Goal: Information Seeking & Learning: Learn about a topic

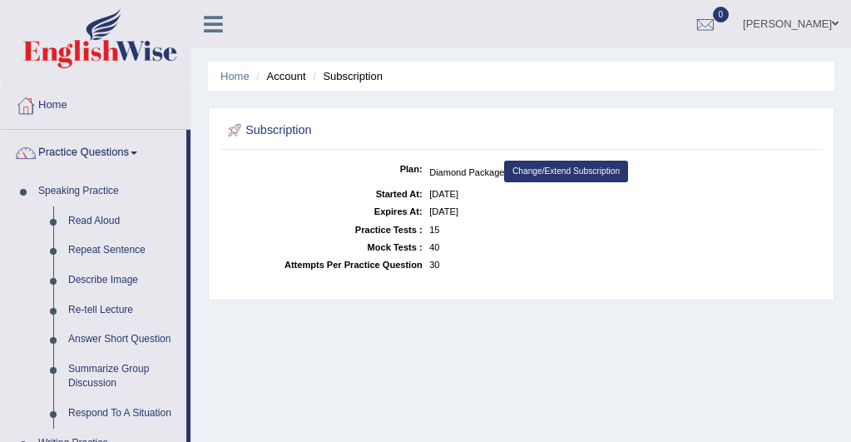
scroll to position [266, 0]
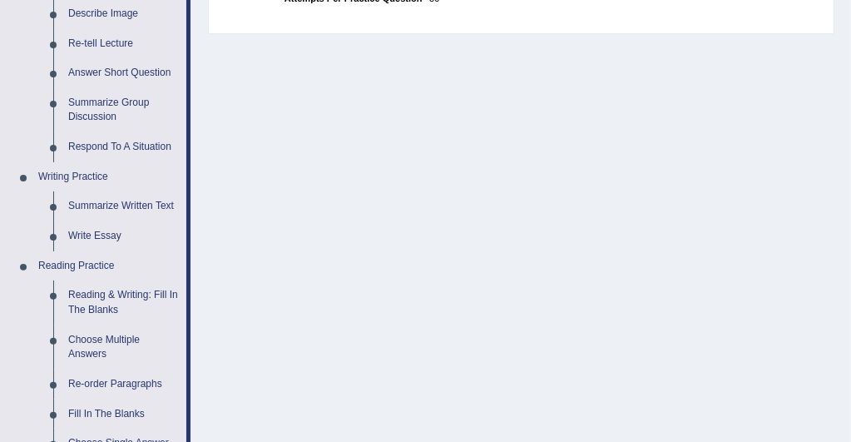
click at [147, 296] on link "Reading & Writing: Fill In The Blanks" at bounding box center [124, 302] width 126 height 44
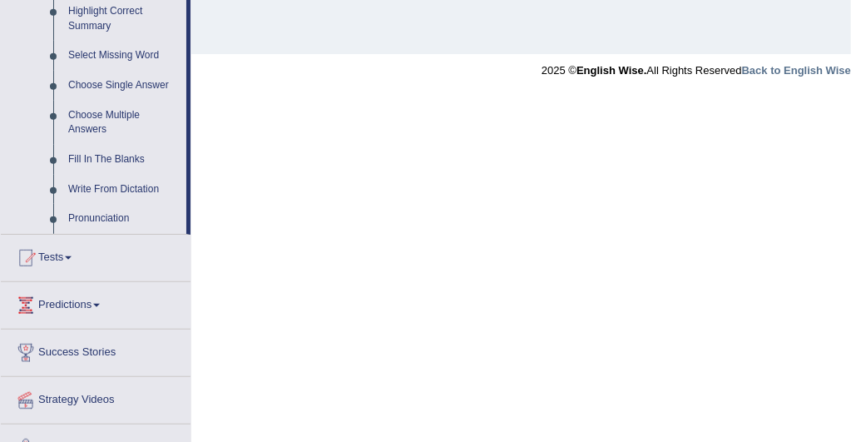
scroll to position [860, 0]
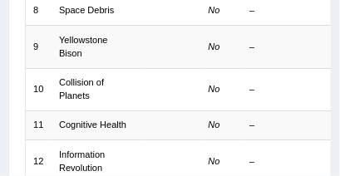
scroll to position [506, 0]
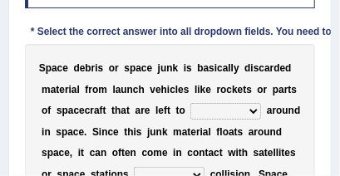
scroll to position [324, 0]
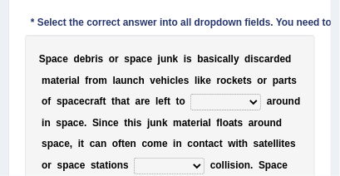
click at [233, 102] on select "twist center roam loll" at bounding box center [226, 102] width 71 height 17
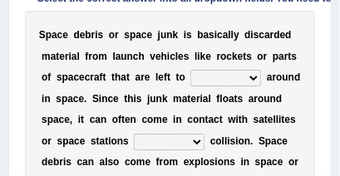
scroll to position [364, 0]
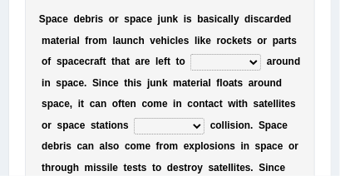
click at [234, 61] on select "twist center roam loll" at bounding box center [226, 62] width 71 height 17
select select "center"
click at [191, 54] on select "twist center roam loll" at bounding box center [226, 62] width 71 height 17
click at [233, 62] on select "twist center roam loll" at bounding box center [226, 62] width 71 height 17
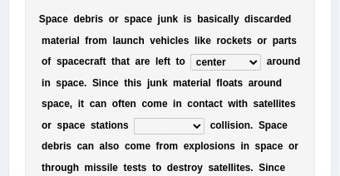
click at [148, 125] on select "risks risk risked risking" at bounding box center [169, 126] width 71 height 17
select select "risks"
click at [134, 118] on select "risks risk risked risking" at bounding box center [169, 126] width 71 height 17
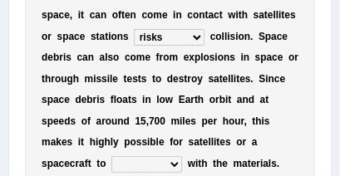
scroll to position [457, 0]
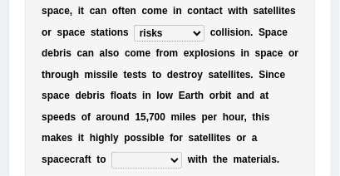
click at [104, 132] on b "g" at bounding box center [101, 138] width 6 height 12
click at [182, 152] on select "collect collate collide collocate" at bounding box center [146, 160] width 71 height 17
select select "collect"
click at [182, 152] on select "collect collate collide collocate" at bounding box center [146, 160] width 71 height 17
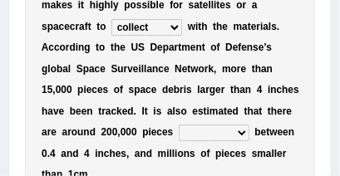
scroll to position [603, 0]
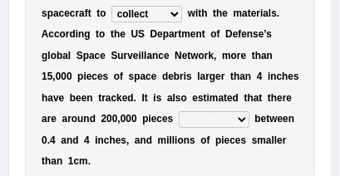
click at [250, 111] on select "sized sizing size sizes" at bounding box center [214, 119] width 71 height 17
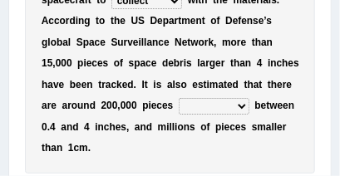
click at [250, 98] on select "sized sizing size sizes" at bounding box center [214, 106] width 71 height 17
select select "sized"
click at [199, 98] on select "sized sizing size sizes" at bounding box center [214, 106] width 71 height 17
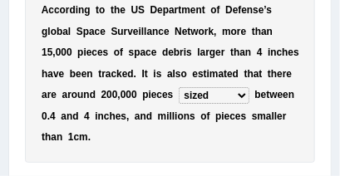
scroll to position [630, 0]
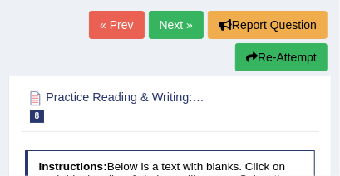
scroll to position [102, 0]
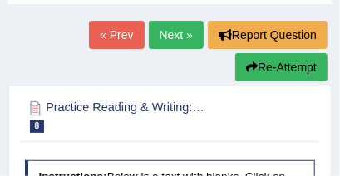
click at [303, 72] on button "Re-Attempt" at bounding box center [281, 67] width 92 height 28
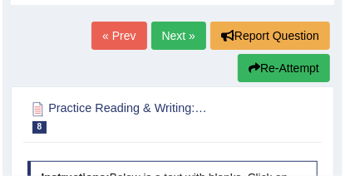
scroll to position [89, 0]
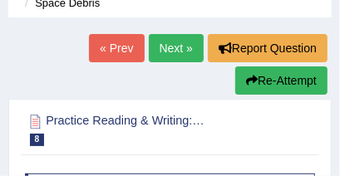
click at [300, 75] on button "Re-Attempt" at bounding box center [281, 81] width 92 height 28
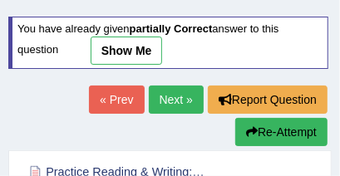
scroll to position [260, 0]
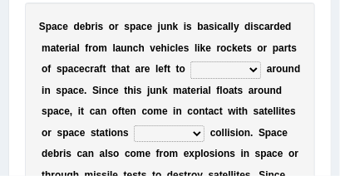
scroll to position [425, 0]
click at [232, 70] on select "twist center roam loll" at bounding box center [226, 70] width 71 height 17
select select "roam"
click at [191, 62] on select "twist center roam loll" at bounding box center [226, 70] width 71 height 17
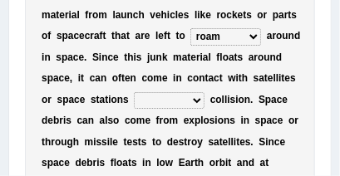
scroll to position [465, 0]
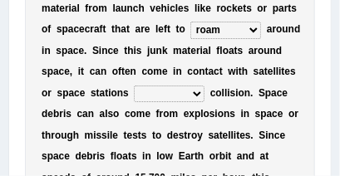
click at [146, 94] on select "risks risk risked risking" at bounding box center [169, 94] width 71 height 17
select select "risking"
click at [134, 86] on select "risks risk risked risking" at bounding box center [169, 94] width 71 height 17
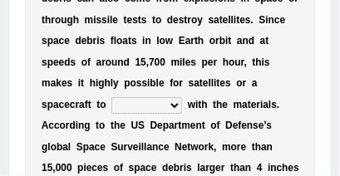
scroll to position [585, 0]
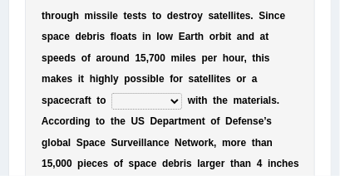
click at [182, 93] on select "collect collate collide collocate" at bounding box center [146, 101] width 71 height 17
select select "collide"
click at [182, 93] on select "collect collate collide collocate" at bounding box center [146, 101] width 71 height 17
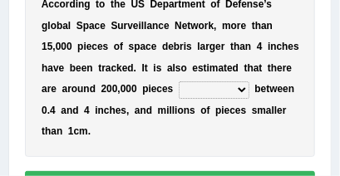
scroll to position [705, 0]
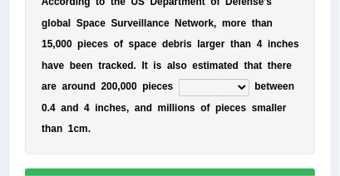
click at [250, 79] on select "sized sizing size sizes" at bounding box center [214, 87] width 71 height 17
select select "sized"
click at [199, 79] on select "sized sizing size sizes" at bounding box center [214, 87] width 71 height 17
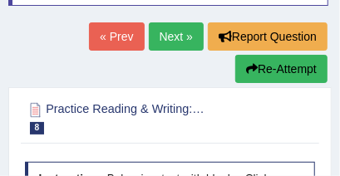
scroll to position [136, 0]
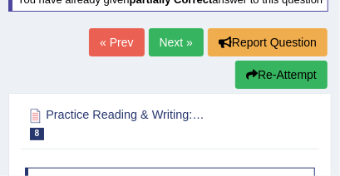
click at [175, 47] on link "Next »" at bounding box center [176, 42] width 55 height 28
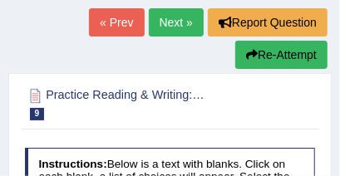
scroll to position [120, 0]
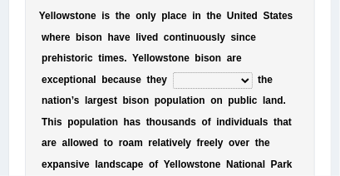
scroll to position [368, 0]
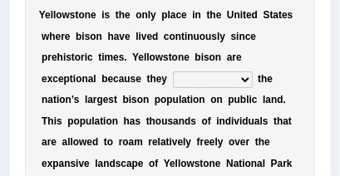
click at [173, 80] on select "congregate comprise consist compromise" at bounding box center [213, 80] width 80 height 17
select select "congregate"
click at [173, 72] on select "congregate comprise consist compromise" at bounding box center [213, 80] width 80 height 17
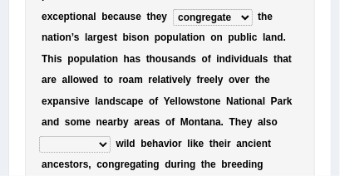
scroll to position [434, 0]
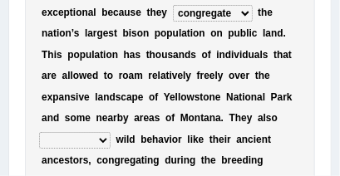
click at [103, 132] on select "exhibit disregard resist encourage" at bounding box center [75, 140] width 72 height 17
select select "encourage"
click at [39, 132] on select "exhibit disregard resist encourage" at bounding box center [75, 140] width 72 height 17
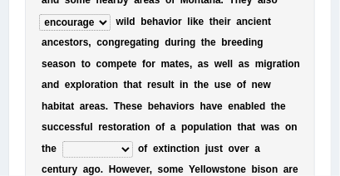
scroll to position [559, 0]
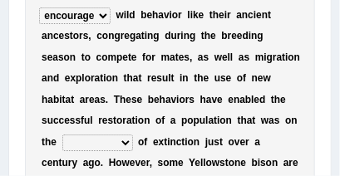
click at [102, 135] on select "brine brink danger brindle" at bounding box center [97, 143] width 71 height 17
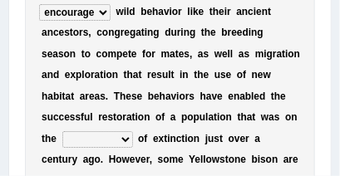
scroll to position [572, 0]
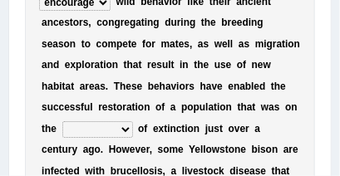
click at [102, 121] on select "brine brink danger brindle" at bounding box center [97, 129] width 71 height 17
select select "danger"
click at [62, 121] on select "brine brink danger brindle" at bounding box center [97, 129] width 71 height 17
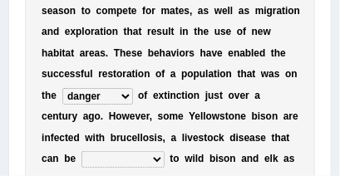
scroll to position [612, 0]
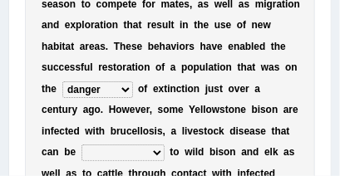
click at [109, 145] on select "transplanted transported transgressed transmitted" at bounding box center [123, 153] width 83 height 17
select select "transported"
click at [82, 145] on select "transplanted transported transgressed transmitted" at bounding box center [123, 153] width 83 height 17
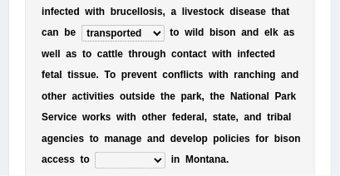
scroll to position [745, 0]
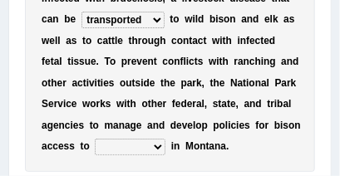
click at [102, 139] on select "habitat habitat habitant food" at bounding box center [130, 147] width 71 height 17
select select "habitat"
click at [95, 139] on select "habitat habitat habitant food" at bounding box center [130, 147] width 71 height 17
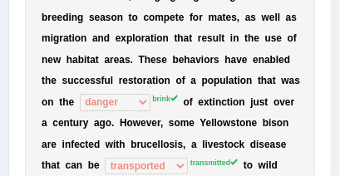
scroll to position [587, 0]
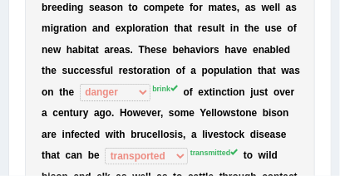
click at [329, 146] on div "Practice Reading & Writing: Fill In The Blanks 9 Yellowstone Bison Instructions…" at bounding box center [170, 8] width 324 height 815
click at [329, 150] on div "Practice Reading & Writing: Fill In The Blanks 9 Yellowstone Bison Instructions…" at bounding box center [170, 8] width 324 height 815
click at [329, 147] on div "Practice Reading & Writing: Fill In The Blanks 9 Yellowstone Bison Instructions…" at bounding box center [170, 8] width 324 height 815
click at [329, 145] on div "Practice Reading & Writing: Fill In The Blanks 9 Yellowstone Bison Instructions…" at bounding box center [170, 8] width 324 height 815
click at [329, 138] on div "Practice Reading & Writing: Fill In The Blanks 9 Yellowstone Bison Instructions…" at bounding box center [170, 8] width 324 height 815
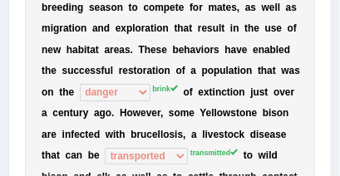
click at [329, 136] on div "Practice Reading & Writing: Fill In The Blanks 9 Yellowstone Bison Instructions…" at bounding box center [170, 8] width 324 height 815
click at [329, 139] on div "Practice Reading & Writing: Fill In The Blanks 9 Yellowstone Bison Instructions…" at bounding box center [170, 8] width 324 height 815
click at [329, 138] on div "Practice Reading & Writing: Fill In The Blanks 9 Yellowstone Bison Instructions…" at bounding box center [170, 8] width 324 height 815
click at [329, 135] on div "Practice Reading & Writing: Fill In The Blanks 9 Yellowstone Bison Instructions…" at bounding box center [170, 8] width 324 height 815
click at [329, 141] on div "Practice Reading & Writing: Fill In The Blanks 9 Yellowstone Bison Instructions…" at bounding box center [170, 8] width 324 height 815
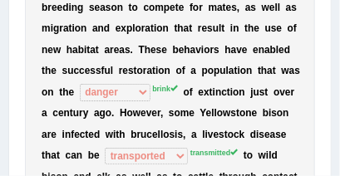
click at [329, 133] on div "Practice Reading & Writing: Fill In The Blanks 9 Yellowstone Bison Instructions…" at bounding box center [170, 8] width 324 height 815
click at [329, 138] on div "Practice Reading & Writing: Fill In The Blanks 9 Yellowstone Bison Instructions…" at bounding box center [170, 8] width 324 height 815
click at [329, 133] on div "Practice Reading & Writing: Fill In The Blanks 9 Yellowstone Bison Instructions…" at bounding box center [170, 8] width 324 height 815
click at [329, 135] on div "Practice Reading & Writing: Fill In The Blanks 9 Yellowstone Bison Instructions…" at bounding box center [170, 8] width 324 height 815
click at [329, 132] on div "Practice Reading & Writing: Fill In The Blanks 9 Yellowstone Bison Instructions…" at bounding box center [170, 8] width 324 height 815
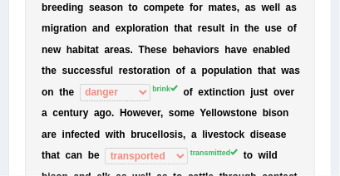
click at [329, 126] on div "Practice Reading & Writing: Fill In The Blanks 9 Yellowstone Bison Instructions…" at bounding box center [170, 8] width 324 height 815
click at [329, 120] on div "Practice Reading & Writing: Fill In The Blanks 9 Yellowstone Bison Instructions…" at bounding box center [170, 8] width 324 height 815
click at [329, 122] on div "Practice Reading & Writing: Fill In The Blanks 9 Yellowstone Bison Instructions…" at bounding box center [170, 8] width 324 height 815
click at [329, 116] on div "Practice Reading & Writing: Fill In The Blanks 9 Yellowstone Bison Instructions…" at bounding box center [170, 8] width 324 height 815
click at [329, 123] on div "Practice Reading & Writing: Fill In The Blanks 9 Yellowstone Bison Instructions…" at bounding box center [170, 8] width 324 height 815
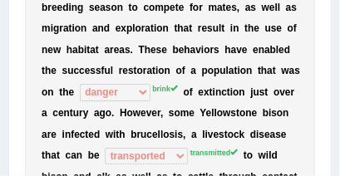
click at [329, 116] on div "Practice Reading & Writing: Fill In The Blanks 9 Yellowstone Bison Instructions…" at bounding box center [170, 8] width 324 height 815
click at [329, 120] on div "Practice Reading & Writing: Fill In The Blanks 9 Yellowstone Bison Instructions…" at bounding box center [170, 8] width 324 height 815
click at [329, 116] on div "Practice Reading & Writing: Fill In The Blanks 9 Yellowstone Bison Instructions…" at bounding box center [170, 8] width 324 height 815
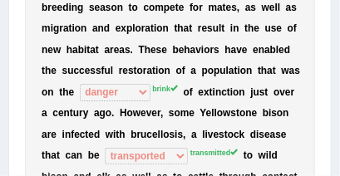
click at [329, 118] on div "Practice Reading & Writing: Fill In The Blanks 9 Yellowstone Bison Instructions…" at bounding box center [170, 8] width 324 height 815
click at [329, 111] on div "Practice Reading & Writing: Fill In The Blanks 9 Yellowstone Bison Instructions…" at bounding box center [170, 8] width 324 height 815
click at [329, 117] on div "Practice Reading & Writing: Fill In The Blanks 9 Yellowstone Bison Instructions…" at bounding box center [170, 8] width 324 height 815
click at [329, 113] on div "Practice Reading & Writing: Fill In The Blanks 9 Yellowstone Bison Instructions…" at bounding box center [170, 8] width 324 height 815
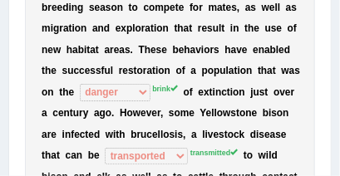
click at [329, 114] on div "Practice Reading & Writing: Fill In The Blanks 9 Yellowstone Bison Instructions…" at bounding box center [170, 8] width 324 height 815
click at [329, 106] on div "Practice Reading & Writing: Fill In The Blanks 9 Yellowstone Bison Instructions…" at bounding box center [170, 8] width 324 height 815
click at [329, 105] on div "Practice Reading & Writing: Fill In The Blanks 9 Yellowstone Bison Instructions…" at bounding box center [170, 8] width 324 height 815
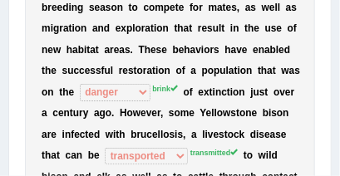
click at [329, 99] on div "Practice Reading & Writing: Fill In The Blanks 9 Yellowstone Bison Instructions…" at bounding box center [170, 8] width 324 height 815
click at [329, 103] on div "Practice Reading & Writing: Fill In The Blanks 9 Yellowstone Bison Instructions…" at bounding box center [170, 8] width 324 height 815
click at [329, 97] on div "Practice Reading & Writing: Fill In The Blanks 9 Yellowstone Bison Instructions…" at bounding box center [170, 8] width 324 height 815
click at [329, 94] on div "Practice Reading & Writing: Fill In The Blanks 9 Yellowstone Bison Instructions…" at bounding box center [170, 8] width 324 height 815
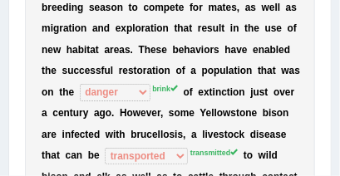
click at [329, 86] on div "Practice Reading & Writing: Fill In The Blanks 9 Yellowstone Bison Instructions…" at bounding box center [170, 8] width 324 height 815
click at [329, 88] on div "Practice Reading & Writing: Fill In The Blanks 9 Yellowstone Bison Instructions…" at bounding box center [170, 8] width 324 height 815
click at [329, 89] on div "Practice Reading & Writing: Fill In The Blanks 9 Yellowstone Bison Instructions…" at bounding box center [170, 8] width 324 height 815
click at [329, 81] on div "Practice Reading & Writing: Fill In The Blanks 9 Yellowstone Bison Instructions…" at bounding box center [170, 8] width 324 height 815
click at [329, 85] on div "Practice Reading & Writing: Fill In The Blanks 9 Yellowstone Bison Instructions…" at bounding box center [170, 8] width 324 height 815
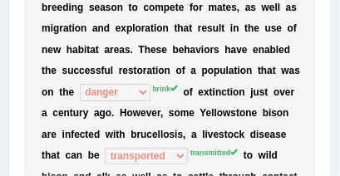
click at [329, 75] on div "Practice Reading & Writing: Fill In The Blanks 9 Yellowstone Bison Instructions…" at bounding box center [170, 8] width 324 height 815
click at [329, 81] on div "Practice Reading & Writing: Fill In The Blanks 9 Yellowstone Bison Instructions…" at bounding box center [170, 8] width 324 height 815
click at [329, 74] on div "Practice Reading & Writing: Fill In The Blanks 9 Yellowstone Bison Instructions…" at bounding box center [170, 8] width 324 height 815
click at [329, 76] on div "Practice Reading & Writing: Fill In The Blanks 9 Yellowstone Bison Instructions…" at bounding box center [170, 8] width 324 height 815
click at [329, 71] on div "Practice Reading & Writing: Fill In The Blanks 9 Yellowstone Bison Instructions…" at bounding box center [170, 8] width 324 height 815
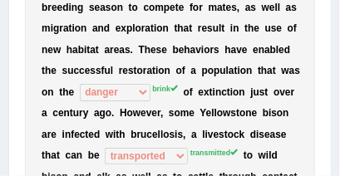
click at [329, 76] on div "Practice Reading & Writing: Fill In The Blanks 9 Yellowstone Bison Instructions…" at bounding box center [170, 8] width 324 height 815
click at [329, 67] on div "Practice Reading & Writing: Fill In The Blanks 9 Yellowstone Bison Instructions…" at bounding box center [170, 8] width 324 height 815
click at [329, 72] on div "Practice Reading & Writing: Fill In The Blanks 9 Yellowstone Bison Instructions…" at bounding box center [170, 8] width 324 height 815
click at [329, 70] on div "Practice Reading & Writing: Fill In The Blanks 9 Yellowstone Bison Instructions…" at bounding box center [170, 8] width 324 height 815
click at [329, 65] on div "Practice Reading & Writing: Fill In The Blanks 9 Yellowstone Bison Instructions…" at bounding box center [170, 8] width 324 height 815
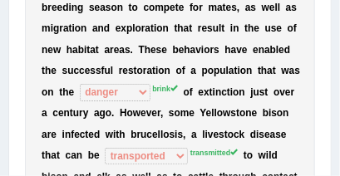
click at [329, 67] on div "Practice Reading & Writing: Fill In The Blanks 9 Yellowstone Bison Instructions…" at bounding box center [170, 8] width 324 height 815
click at [329, 63] on div "Practice Reading & Writing: Fill In The Blanks 9 Yellowstone Bison Instructions…" at bounding box center [170, 8] width 324 height 815
click at [329, 57] on div "Practice Reading & Writing: Fill In The Blanks 9 Yellowstone Bison Instructions…" at bounding box center [170, 8] width 324 height 815
click at [329, 62] on div "Practice Reading & Writing: Fill In The Blanks 9 Yellowstone Bison Instructions…" at bounding box center [170, 8] width 324 height 815
click at [329, 53] on div "Practice Reading & Writing: Fill In The Blanks 9 Yellowstone Bison Instructions…" at bounding box center [170, 8] width 324 height 815
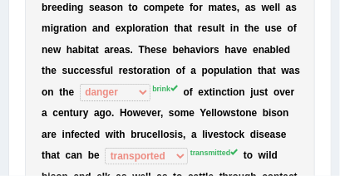
click at [329, 57] on div "Practice Reading & Writing: Fill In The Blanks 9 Yellowstone Bison Instructions…" at bounding box center [170, 8] width 324 height 815
click at [329, 47] on div "Practice Reading & Writing: Fill In The Blanks 9 Yellowstone Bison Instructions…" at bounding box center [170, 8] width 324 height 815
click at [329, 54] on div "Practice Reading & Writing: Fill In The Blanks 9 Yellowstone Bison Instructions…" at bounding box center [170, 8] width 324 height 815
click at [329, 46] on div "Practice Reading & Writing: Fill In The Blanks 9 Yellowstone Bison Instructions…" at bounding box center [170, 8] width 324 height 815
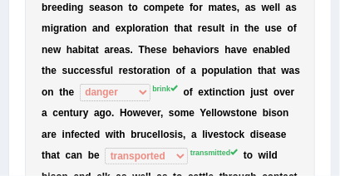
click at [329, 48] on div "Practice Reading & Writing: Fill In The Blanks 9 Yellowstone Bison Instructions…" at bounding box center [170, 8] width 324 height 815
click at [329, 47] on div "Practice Reading & Writing: Fill In The Blanks 9 Yellowstone Bison Instructions…" at bounding box center [170, 8] width 324 height 815
click at [329, 41] on div "Practice Reading & Writing: Fill In The Blanks 9 Yellowstone Bison Instructions…" at bounding box center [170, 8] width 324 height 815
click at [329, 34] on div "Practice Reading & Writing: Fill In The Blanks 9 Yellowstone Bison Instructions…" at bounding box center [170, 8] width 324 height 815
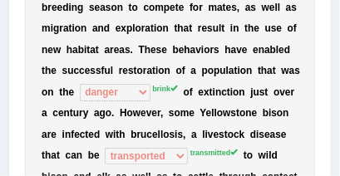
click at [329, 39] on div "Practice Reading & Writing: Fill In The Blanks 9 Yellowstone Bison Instructions…" at bounding box center [170, 8] width 324 height 815
click at [329, 30] on div "Practice Reading & Writing: Fill In The Blanks 9 Yellowstone Bison Instructions…" at bounding box center [170, 8] width 324 height 815
click at [329, 32] on div "Practice Reading & Writing: Fill In The Blanks 9 Yellowstone Bison Instructions…" at bounding box center [170, 8] width 324 height 815
click at [329, 30] on div "Practice Reading & Writing: Fill In The Blanks 9 Yellowstone Bison Instructions…" at bounding box center [170, 8] width 324 height 815
click at [329, 33] on div "Practice Reading & Writing: Fill In The Blanks 9 Yellowstone Bison Instructions…" at bounding box center [170, 8] width 324 height 815
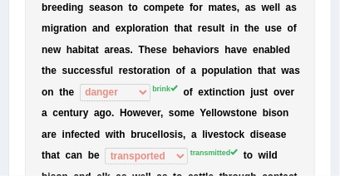
click at [329, 34] on div "Practice Reading & Writing: Fill In The Blanks 9 Yellowstone Bison Instructions…" at bounding box center [170, 8] width 324 height 815
click at [329, 29] on div "Practice Reading & Writing: Fill In The Blanks 9 Yellowstone Bison Instructions…" at bounding box center [170, 8] width 324 height 815
click at [329, 28] on div "Practice Reading & Writing: Fill In The Blanks 9 Yellowstone Bison Instructions…" at bounding box center [170, 8] width 324 height 815
click at [329, 18] on div "Practice Reading & Writing: Fill In The Blanks 9 Yellowstone Bison Instructions…" at bounding box center [170, 8] width 324 height 815
click at [329, 21] on div "Practice Reading & Writing: Fill In The Blanks 9 Yellowstone Bison Instructions…" at bounding box center [170, 8] width 324 height 815
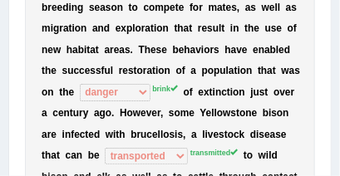
click at [329, 22] on div "Practice Reading & Writing: Fill In The Blanks 9 Yellowstone Bison Instructions…" at bounding box center [170, 8] width 324 height 815
click at [329, 13] on div "Practice Reading & Writing: Fill In The Blanks 9 Yellowstone Bison Instructions…" at bounding box center [170, 8] width 324 height 815
click at [329, 20] on div "Practice Reading & Writing: Fill In The Blanks 9 Yellowstone Bison Instructions…" at bounding box center [170, 8] width 324 height 815
click at [329, 11] on div "Practice Reading & Writing: Fill In The Blanks 9 Yellowstone Bison Instructions…" at bounding box center [170, 8] width 324 height 815
click at [329, 14] on div "Practice Reading & Writing: Fill In The Blanks 9 Yellowstone Bison Instructions…" at bounding box center [170, 8] width 324 height 815
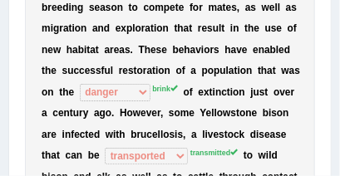
click at [329, 10] on div "Practice Reading & Writing: Fill In The Blanks 9 Yellowstone Bison Instructions…" at bounding box center [170, 8] width 324 height 815
click at [329, 11] on div "Practice Reading & Writing: Fill In The Blanks 9 Yellowstone Bison Instructions…" at bounding box center [170, 8] width 324 height 815
click at [329, 7] on div "Practice Reading & Writing: Fill In The Blanks 9 Yellowstone Bison Instructions…" at bounding box center [170, 8] width 324 height 815
click at [329, 6] on div "Practice Reading & Writing: Fill In The Blanks 9 Yellowstone Bison Instructions…" at bounding box center [170, 8] width 324 height 815
click at [329, 4] on div "Practice Reading & Writing: Fill In The Blanks 9 Yellowstone Bison Instructions…" at bounding box center [170, 8] width 324 height 815
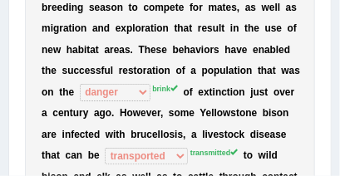
click at [329, 6] on div "Practice Reading & Writing: Fill In The Blanks 9 Yellowstone Bison Instructions…" at bounding box center [170, 8] width 324 height 815
click at [329, 9] on div "Practice Reading & Writing: Fill In The Blanks 9 Yellowstone Bison Instructions…" at bounding box center [170, 8] width 324 height 815
click at [329, 11] on div "Practice Reading & Writing: Fill In The Blanks 9 Yellowstone Bison Instructions…" at bounding box center [170, 8] width 324 height 815
click at [329, 4] on div "Practice Reading & Writing: Fill In The Blanks 9 Yellowstone Bison Instructions…" at bounding box center [170, 8] width 324 height 815
click at [329, 1] on div "Practice Reading & Writing: Fill In The Blanks 9 Yellowstone Bison Instructions…" at bounding box center [170, 8] width 324 height 815
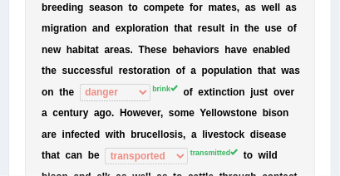
click at [329, 6] on div "Practice Reading & Writing: Fill In The Blanks 9 Yellowstone Bison Instructions…" at bounding box center [170, 8] width 324 height 815
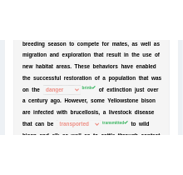
scroll to position [1130, 0]
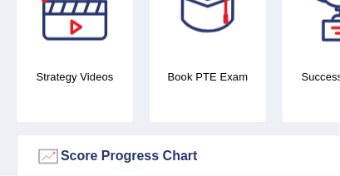
scroll to position [592, 0]
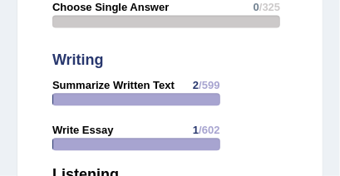
scroll to position [3150, 0]
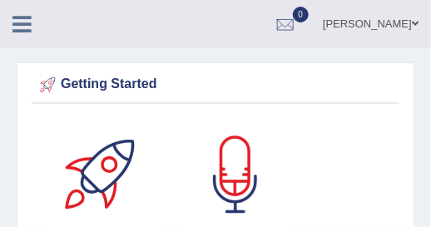
click at [26, 23] on icon at bounding box center [21, 24] width 19 height 22
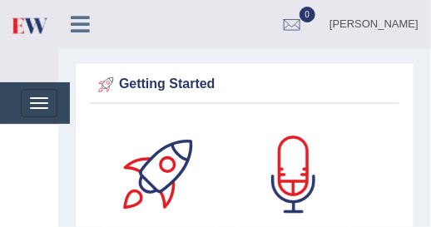
click at [38, 37] on img at bounding box center [28, 25] width 37 height 34
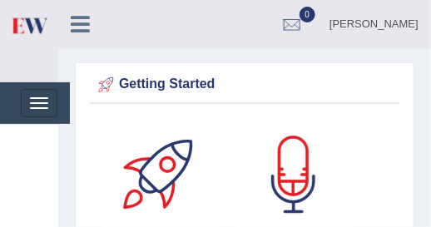
click at [38, 37] on img at bounding box center [28, 25] width 37 height 34
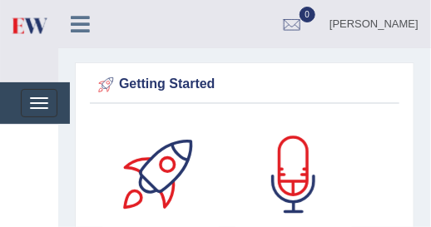
click at [38, 37] on img at bounding box center [28, 25] width 37 height 34
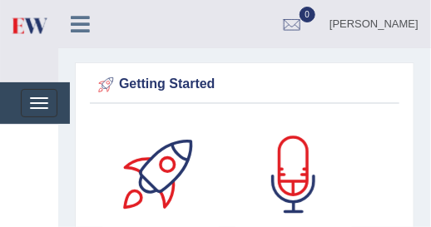
click at [38, 37] on img at bounding box center [28, 25] width 37 height 34
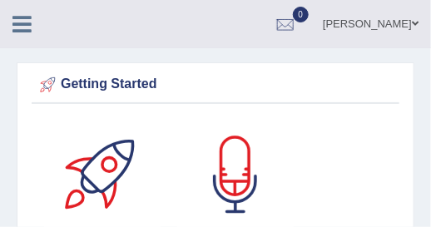
click at [7, 5] on div at bounding box center [29, 18] width 58 height 37
click at [141, 22] on ul "[PERSON_NAME] Toggle navigation Username: emad_mt Access Type: Online Subscript…" at bounding box center [280, 23] width 302 height 47
click at [50, 4] on div at bounding box center [29, 18] width 58 height 37
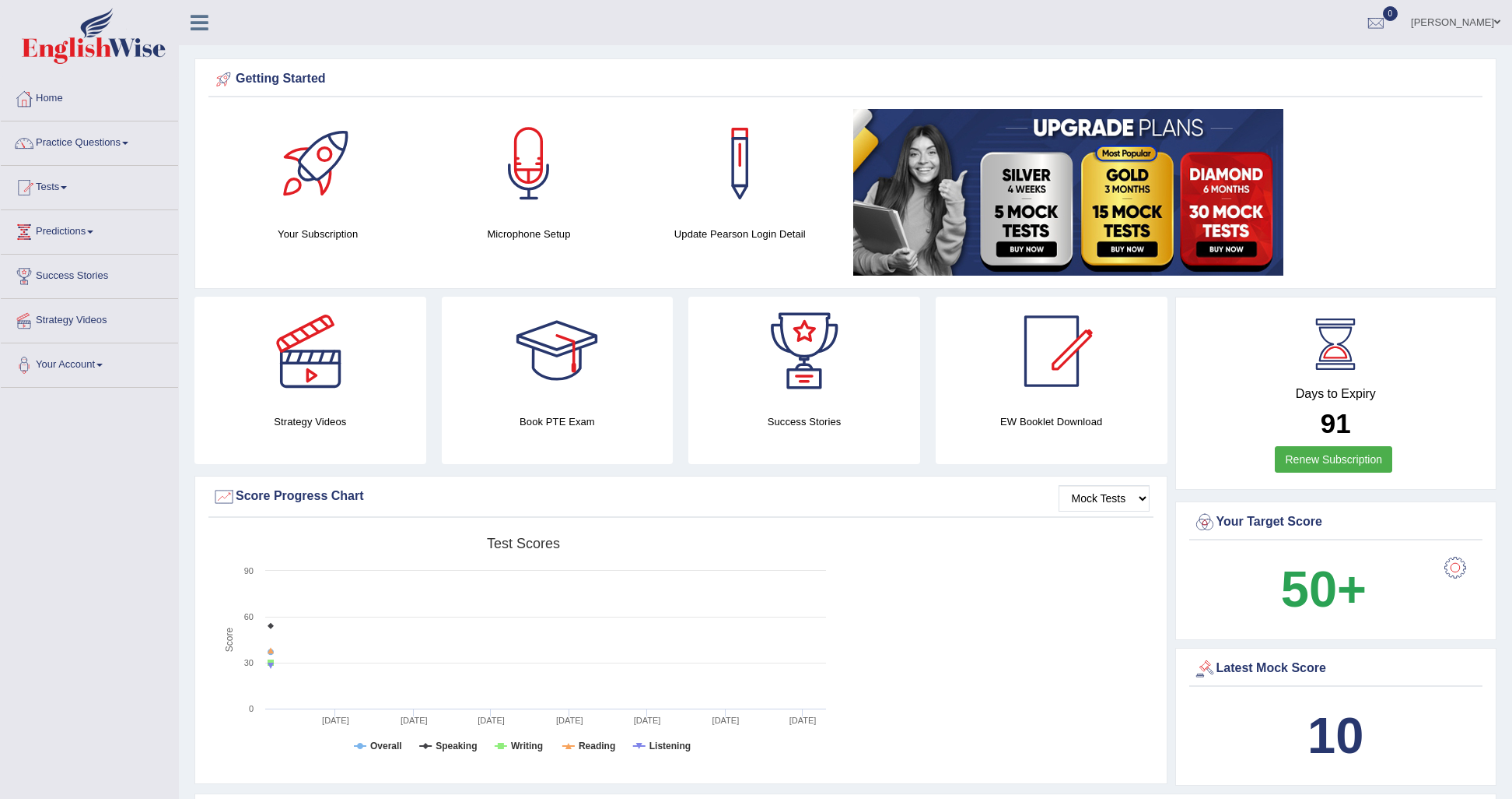
drag, startPoint x: 300, startPoint y: 2, endPoint x: 707, endPoint y: 414, distance: 579.1
click at [402, 211] on h4 "Success Stories" at bounding box center [804, 421] width 232 height 16
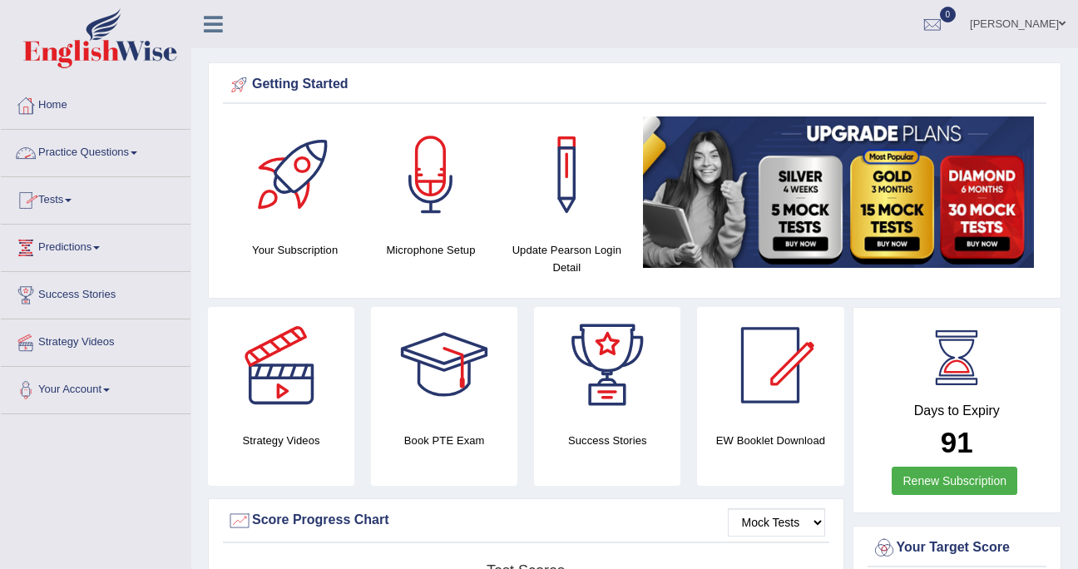
click at [141, 151] on link "Practice Questions" at bounding box center [96, 151] width 190 height 42
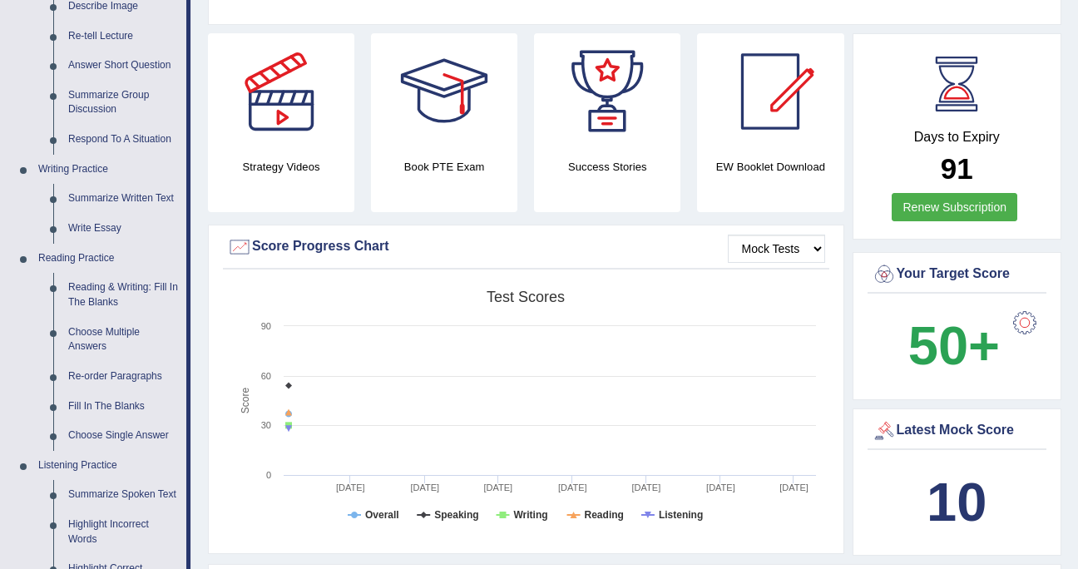
scroll to position [300, 0]
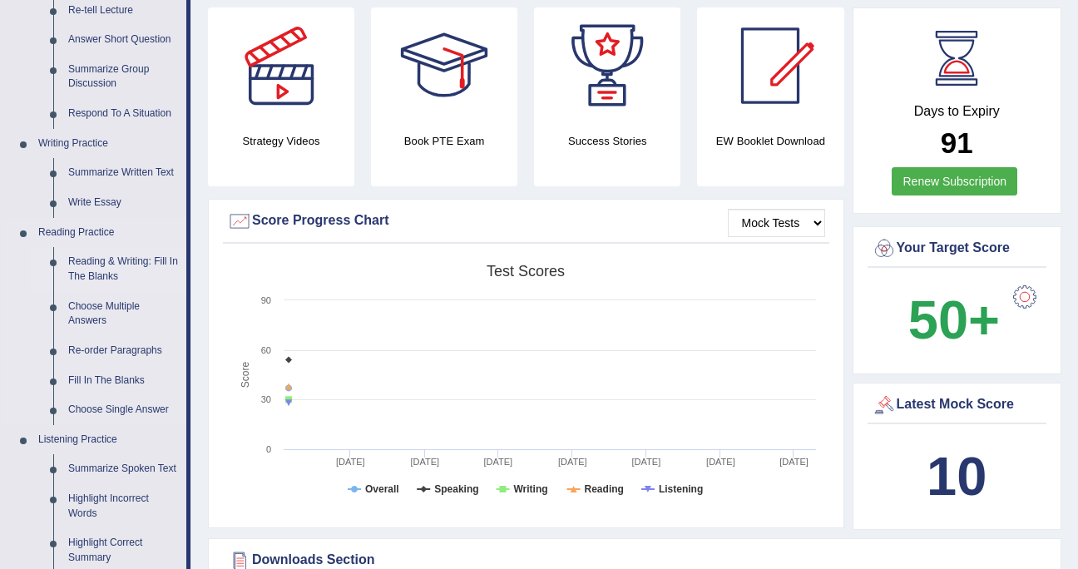
click at [108, 226] on link "Reading & Writing: Fill In The Blanks" at bounding box center [124, 269] width 126 height 44
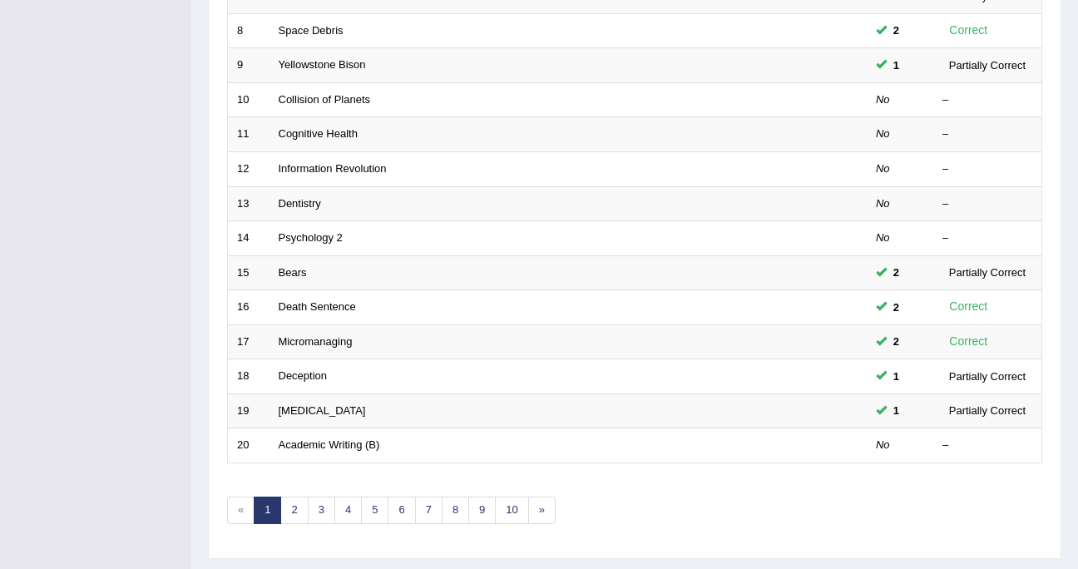
scroll to position [499, 0]
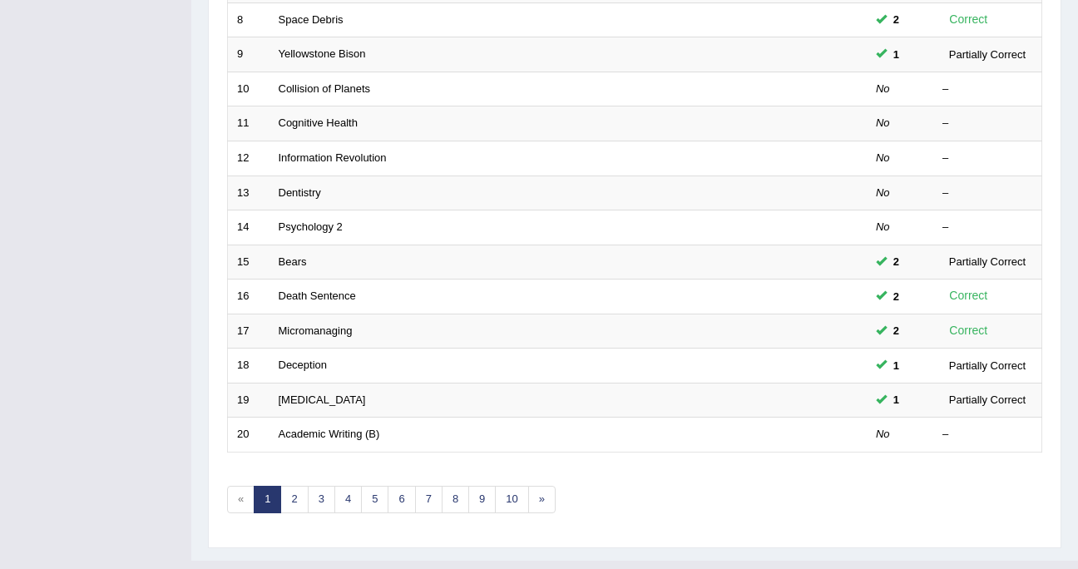
click at [1052, 503] on div "Practice Reading & Writing: Fill In The Blanks Time Mode: ON OFF Exam Mode: ON …" at bounding box center [635, 78] width 854 height 940
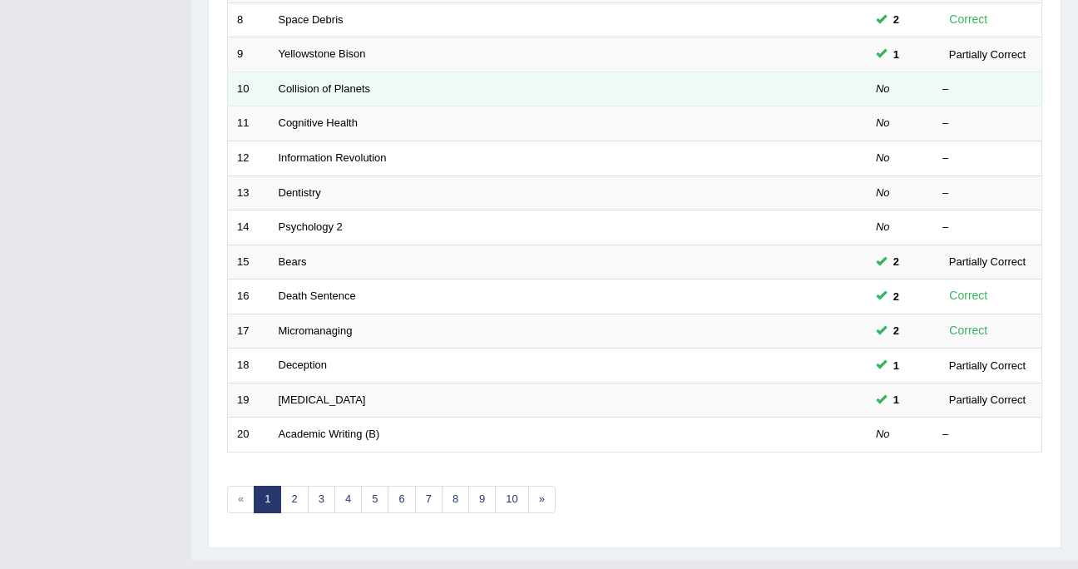
click at [560, 97] on td "Collision of Planets" at bounding box center [506, 89] width 473 height 35
click at [552, 99] on td "Collision of Planets" at bounding box center [506, 89] width 473 height 35
click at [355, 85] on link "Collision of Planets" at bounding box center [325, 88] width 92 height 12
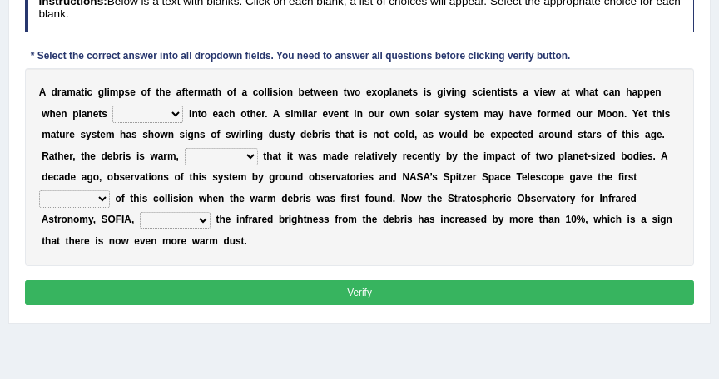
scroll to position [228, 0]
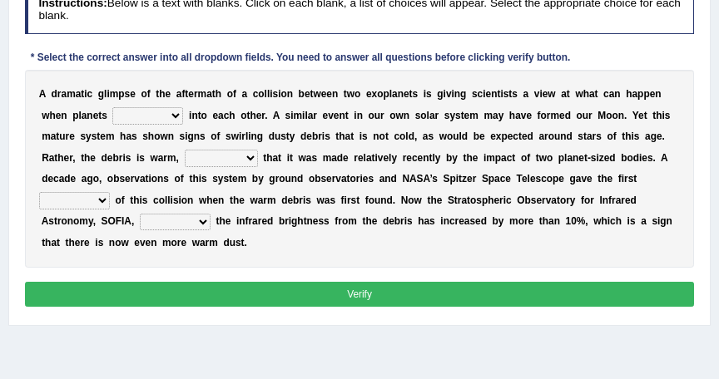
click at [140, 115] on select "crash explore roam implode" at bounding box center [147, 115] width 71 height 17
select select "crash"
click at [112, 107] on select "crash explore roam implode" at bounding box center [147, 115] width 71 height 17
click at [185, 156] on select "reinforcing sentencing forging conducing" at bounding box center [221, 158] width 73 height 17
click at [141, 115] on select "crash explore roam implode" at bounding box center [147, 115] width 71 height 17
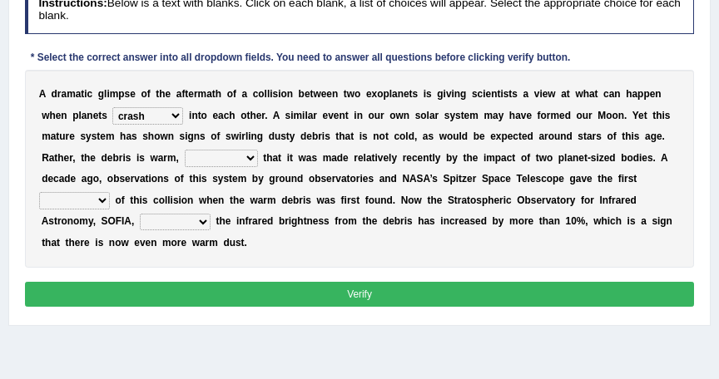
click at [141, 115] on select "crash explore roam implode" at bounding box center [147, 115] width 71 height 17
click at [185, 155] on select "reinforcing sentencing forging conducing" at bounding box center [221, 158] width 73 height 17
select select "conducing"
click at [185, 150] on select "reinforcing sentencing forging conducing" at bounding box center [221, 158] width 73 height 17
click at [110, 192] on select "pints faints hints taints" at bounding box center [74, 200] width 71 height 17
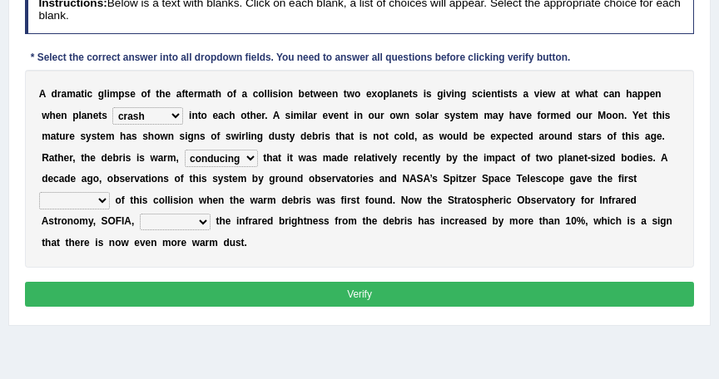
select select "pints"
click at [110, 192] on select "pints faints hints taints" at bounding box center [74, 200] width 71 height 17
click at [210, 214] on select "concealed revealed repealed unsealed" at bounding box center [175, 222] width 71 height 17
select select "concealed"
click at [210, 214] on select "concealed revealed repealed unsealed" at bounding box center [175, 222] width 71 height 17
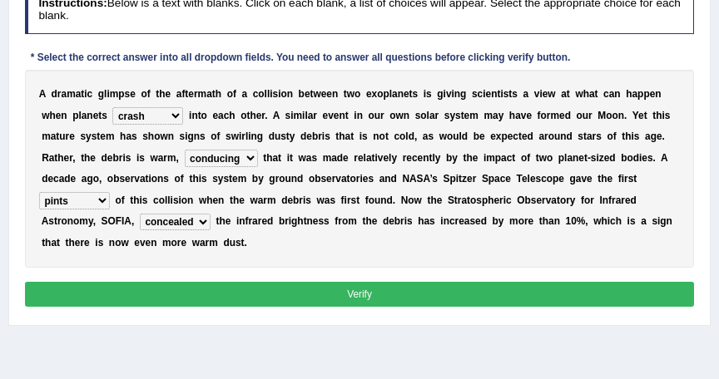
click at [463, 282] on button "Verify" at bounding box center [360, 294] width 670 height 24
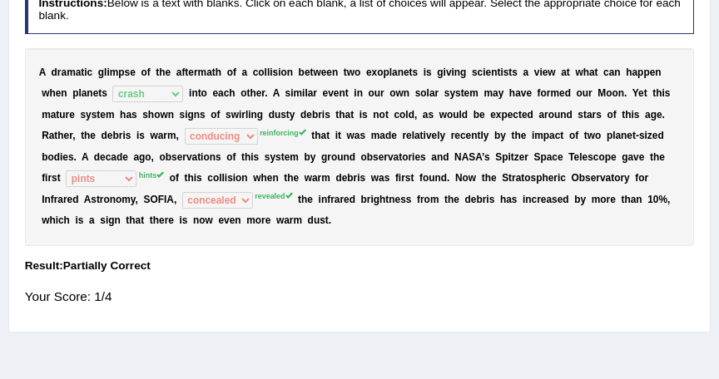
scroll to position [0, 0]
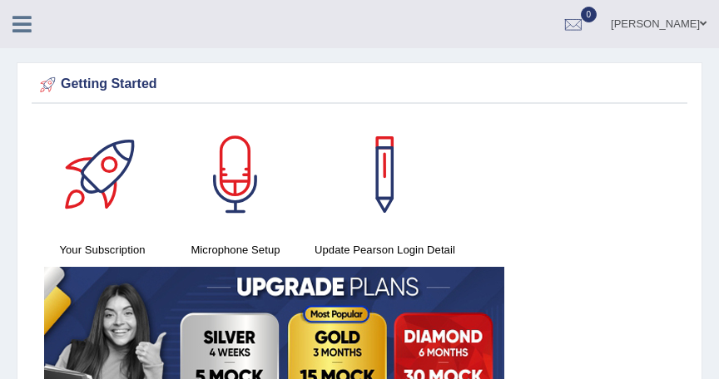
click at [12, 25] on icon at bounding box center [21, 24] width 19 height 22
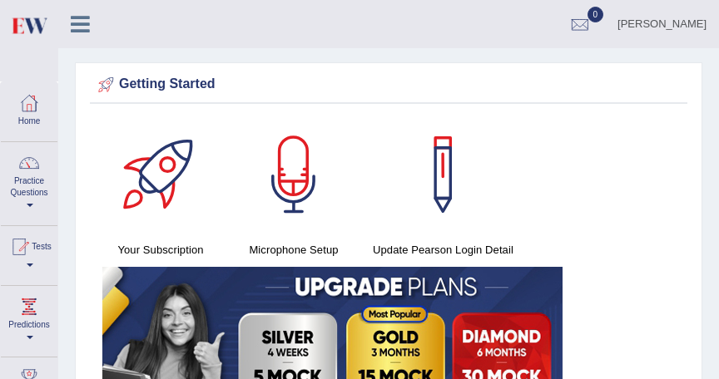
click at [13, 72] on div at bounding box center [29, 41] width 58 height 82
click at [28, 180] on link "Practice Questions" at bounding box center [29, 181] width 57 height 78
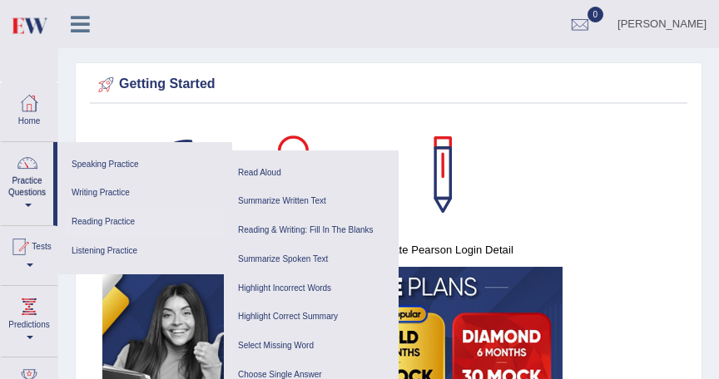
click at [121, 220] on link "Reading Practice" at bounding box center [145, 222] width 158 height 29
click at [281, 231] on link "Reading & Writing: Fill In The Blanks" at bounding box center [311, 230] width 158 height 29
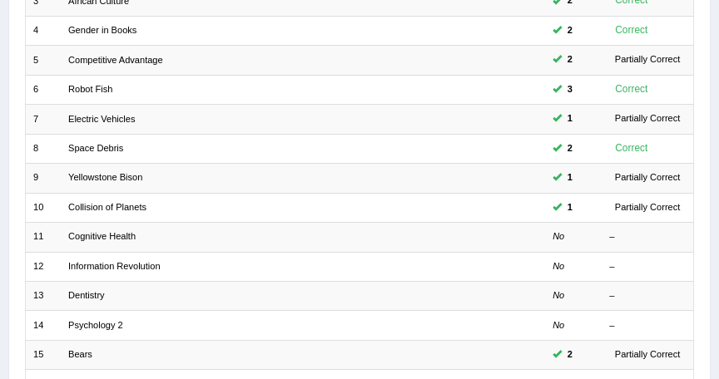
scroll to position [310, 0]
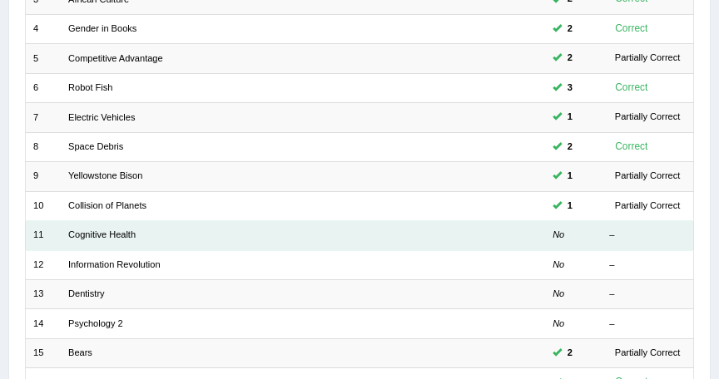
click at [237, 238] on td "Cognitive Health" at bounding box center [250, 235] width 379 height 29
click at [123, 231] on link "Cognitive Health" at bounding box center [101, 235] width 67 height 10
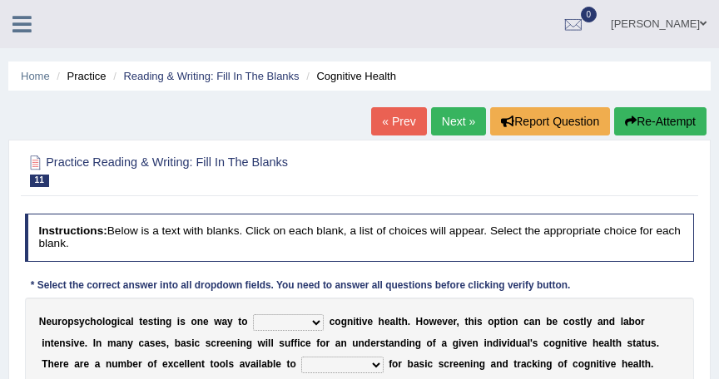
click at [305, 319] on select "obsess assess possess access" at bounding box center [288, 322] width 71 height 17
select select "possess"
click at [253, 314] on select "obsess assess possess access" at bounding box center [288, 322] width 71 height 17
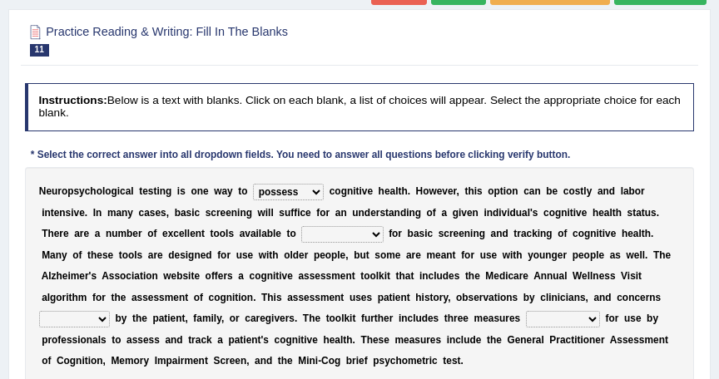
scroll to position [133, 0]
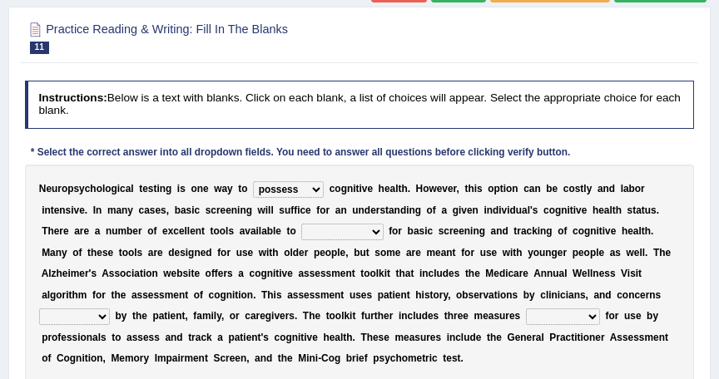
click at [301, 231] on select "stationers practitioners petitioners questioners" at bounding box center [342, 232] width 82 height 17
click at [301, 224] on select "stationers practitioners petitioners questioners" at bounding box center [342, 232] width 82 height 17
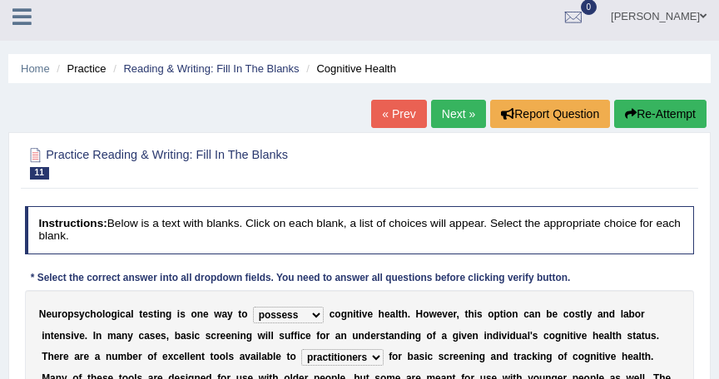
scroll to position [0, 0]
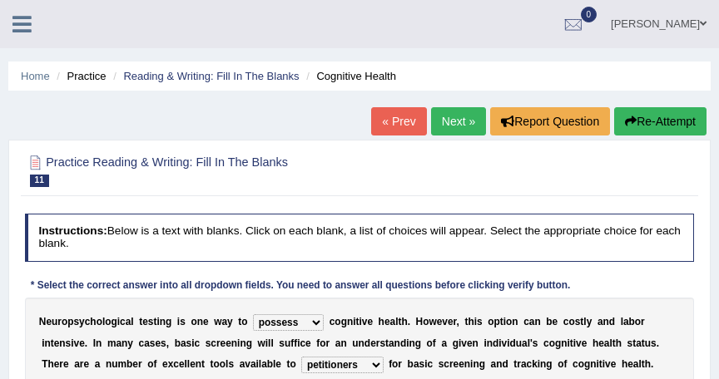
select select "questioners"
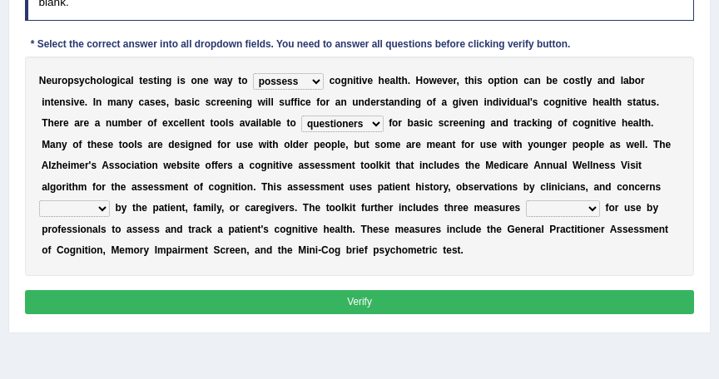
scroll to position [244, 0]
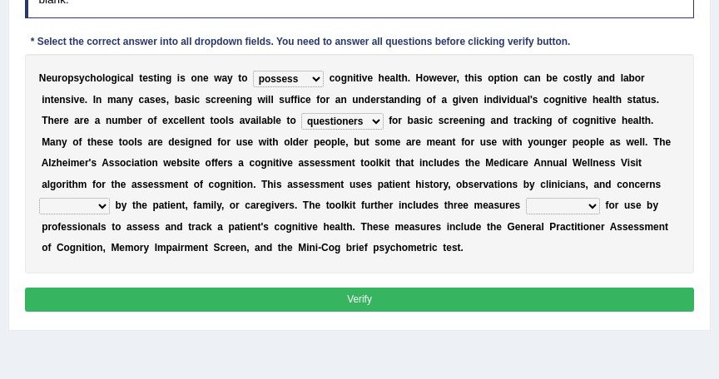
click at [110, 198] on select "raised rising arising praised" at bounding box center [74, 206] width 71 height 17
select select "rising"
click at [110, 198] on select "raised rising arising praised" at bounding box center [74, 206] width 71 height 17
click at [526, 205] on select "validated intimidated dilapidated antedated" at bounding box center [563, 206] width 74 height 17
select select "intimidated"
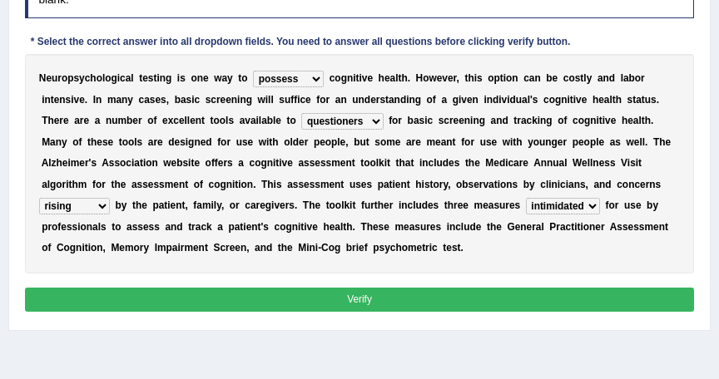
click at [526, 198] on select "validated intimidated dilapidated antedated" at bounding box center [563, 206] width 74 height 17
click at [331, 297] on button "Verify" at bounding box center [360, 300] width 670 height 24
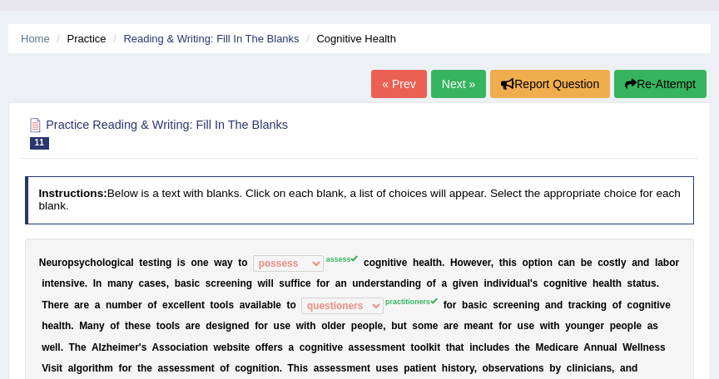
scroll to position [37, 0]
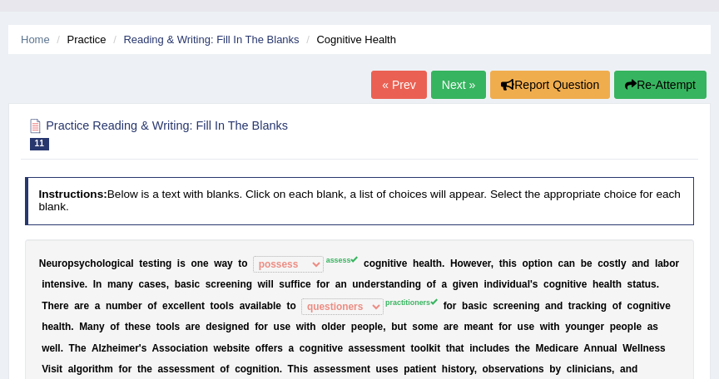
click at [666, 81] on button "Re-Attempt" at bounding box center [660, 85] width 92 height 28
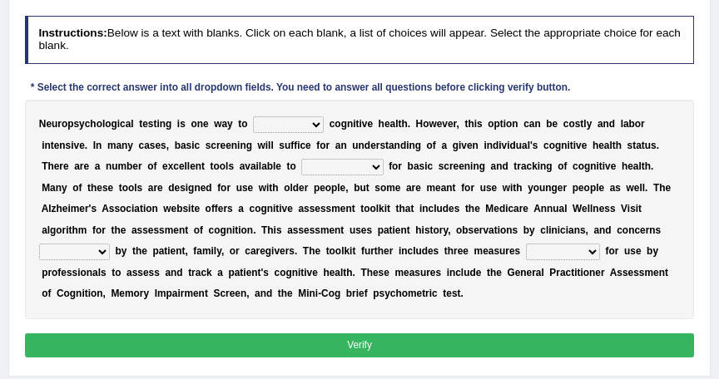
scroll to position [250, 0]
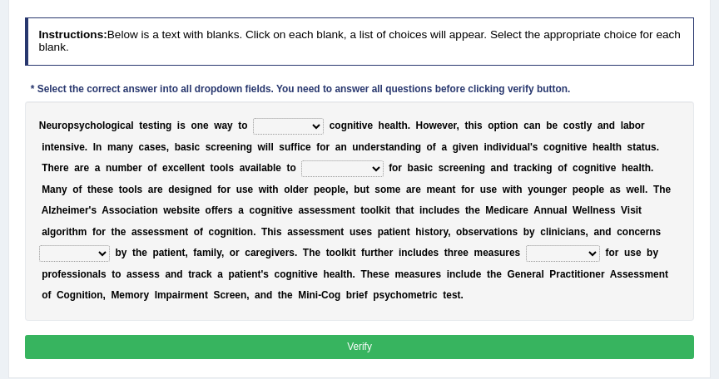
click at [301, 123] on select "obsess assess possess access" at bounding box center [288, 126] width 71 height 17
select select "assess"
click at [253, 118] on select "obsess assess possess access" at bounding box center [288, 126] width 71 height 17
click at [301, 166] on select "stationers practitioners petitioners questioners" at bounding box center [342, 169] width 82 height 17
select select "practitioners"
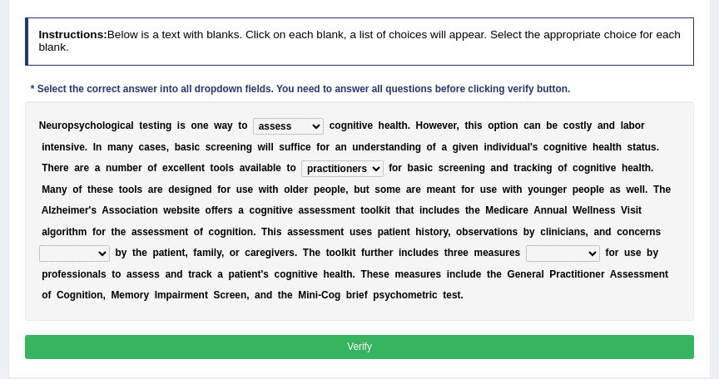
click at [301, 161] on select "stationers practitioners petitioners questioners" at bounding box center [342, 169] width 82 height 17
click at [379, 211] on b "k" at bounding box center [382, 211] width 6 height 12
click at [178, 193] on div "N e u r o p s y c h o l o g i c a l t e s t i n g i s o n e w a y t o obsess as…" at bounding box center [360, 212] width 670 height 220
click at [493, 211] on b "e" at bounding box center [496, 211] width 6 height 12
click at [181, 243] on div "N e u r o p s y c h o l o g i c a l t e s t i n g i s o n e w a y t o obsess as…" at bounding box center [360, 212] width 670 height 220
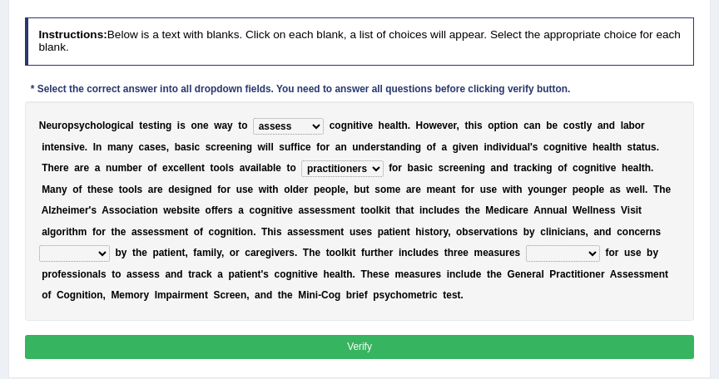
click at [110, 245] on select "raised rising arising praised" at bounding box center [74, 253] width 71 height 17
select select "raised"
click at [110, 245] on select "raised rising arising praised" at bounding box center [74, 253] width 71 height 17
click at [526, 257] on select "validated intimidated dilapidated antedated" at bounding box center [563, 253] width 74 height 17
select select "validated"
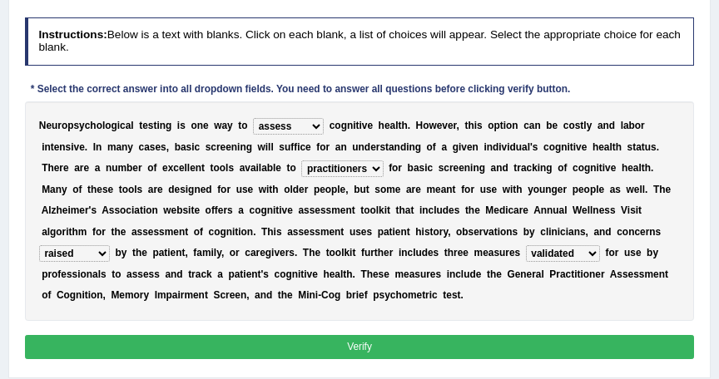
click at [526, 245] on select "validated intimidated dilapidated antedated" at bounding box center [563, 253] width 74 height 17
click at [378, 345] on button "Verify" at bounding box center [360, 347] width 670 height 24
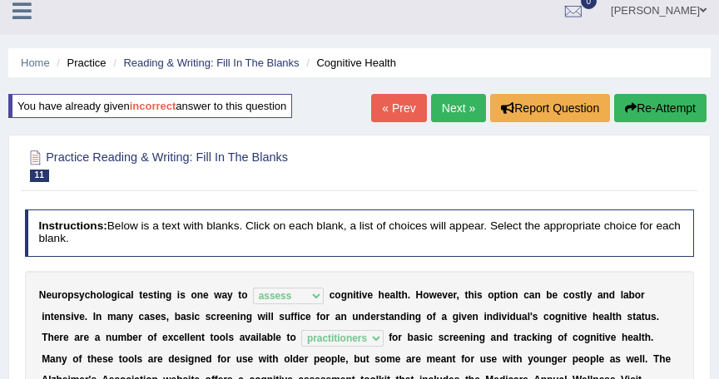
scroll to position [7, 0]
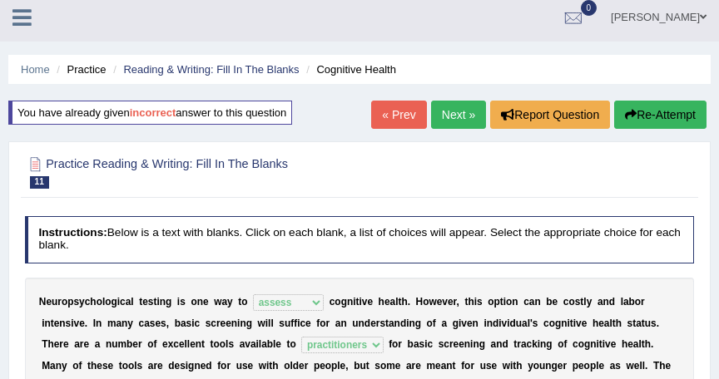
click at [457, 116] on link "Next »" at bounding box center [458, 115] width 55 height 28
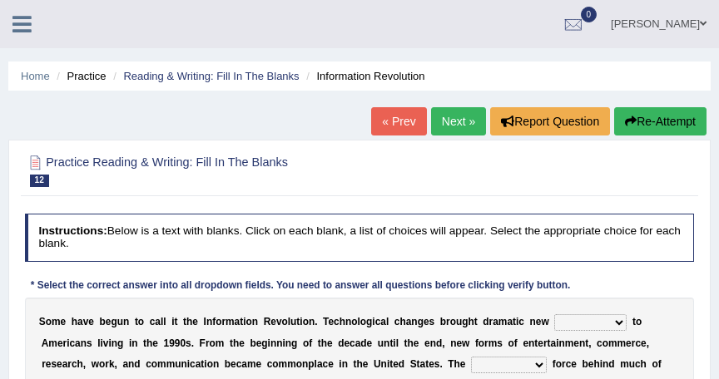
click at [438, 233] on h4 "Instructions: Below is a text with blanks. Click on each blank, a list of choic…" at bounding box center [360, 237] width 670 height 47
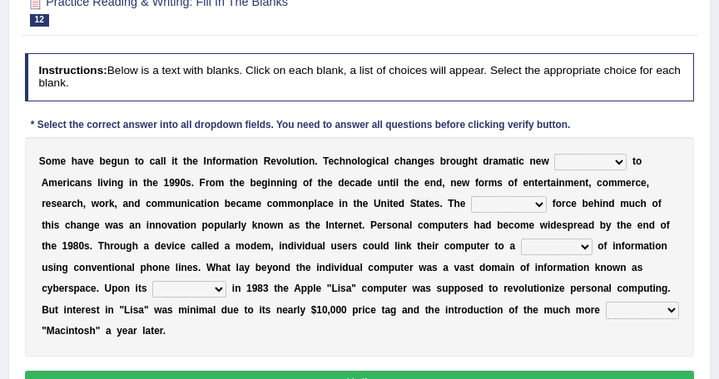
scroll to position [177, 0]
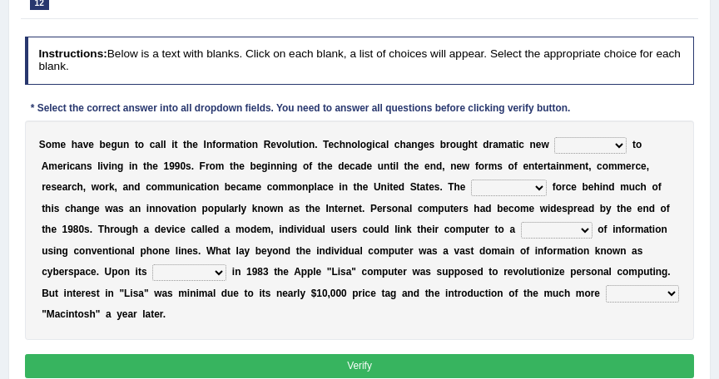
click at [585, 145] on select "challenges puzzles options confusion" at bounding box center [590, 145] width 72 height 17
click at [554, 137] on select "challenges puzzles options confusion" at bounding box center [590, 145] width 72 height 17
click at [585, 141] on select "challenges puzzles options confusion" at bounding box center [590, 145] width 72 height 17
select select "challenges"
click at [554, 137] on select "challenges puzzles options confusion" at bounding box center [590, 145] width 72 height 17
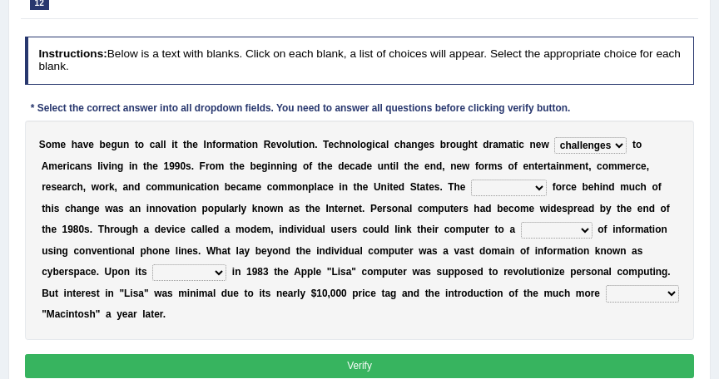
click at [471, 185] on select "unremitting uninspiring driving insinuating" at bounding box center [509, 188] width 76 height 17
select select "insinuating"
click at [471, 180] on select "unremitting uninspiring driving insinuating" at bounding box center [509, 188] width 76 height 17
click at [521, 226] on select "magnitude bulk wealth volume" at bounding box center [557, 230] width 72 height 17
select select "magnitude"
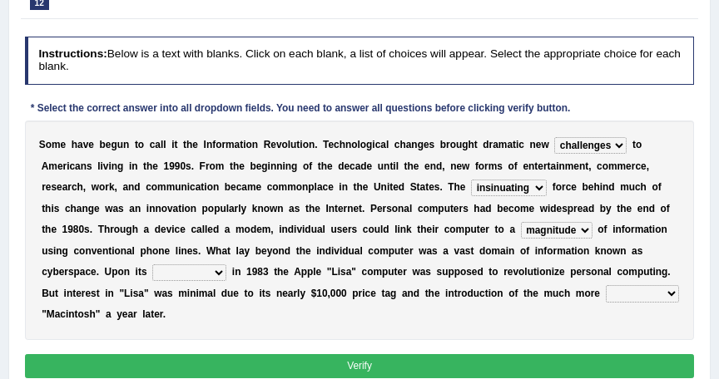
click at [521, 222] on select "magnitude bulk wealth volume" at bounding box center [557, 230] width 72 height 17
click at [521, 228] on select "magnitude bulk wealth volume" at bounding box center [557, 230] width 72 height 17
click at [521, 227] on select "magnitude bulk wealth volume" at bounding box center [557, 230] width 72 height 17
click at [312, 261] on div "S o m e h a v e b e g u n t o c a l l i t t h e I n f o r m a t i o n R e v o l…" at bounding box center [360, 231] width 670 height 220
click at [226, 265] on select "relief release publication emission" at bounding box center [189, 273] width 74 height 17
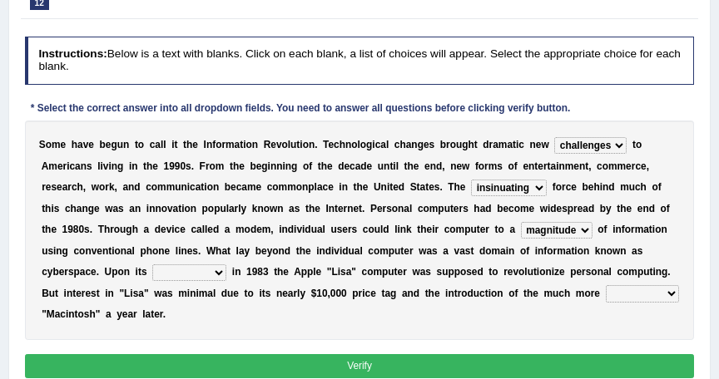
select select "emission"
click at [226, 265] on select "relief release publication emission" at bounding box center [189, 273] width 74 height 17
click at [606, 290] on select "convenient affordable advanced formidable" at bounding box center [642, 293] width 73 height 17
select select "convenient"
click at [606, 285] on select "convenient affordable advanced formidable" at bounding box center [642, 293] width 73 height 17
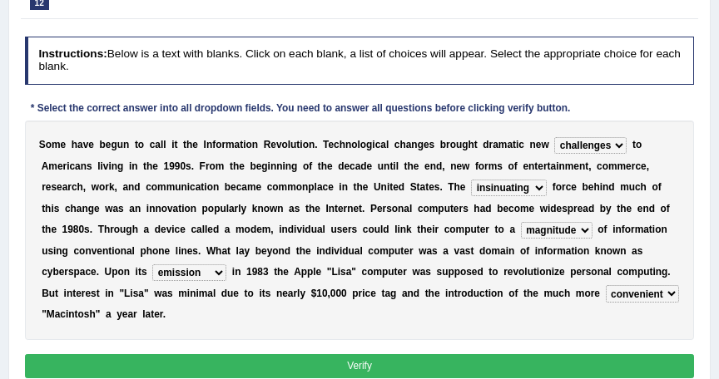
click at [346, 354] on button "Verify" at bounding box center [360, 366] width 670 height 24
